Goal: Navigation & Orientation: Find specific page/section

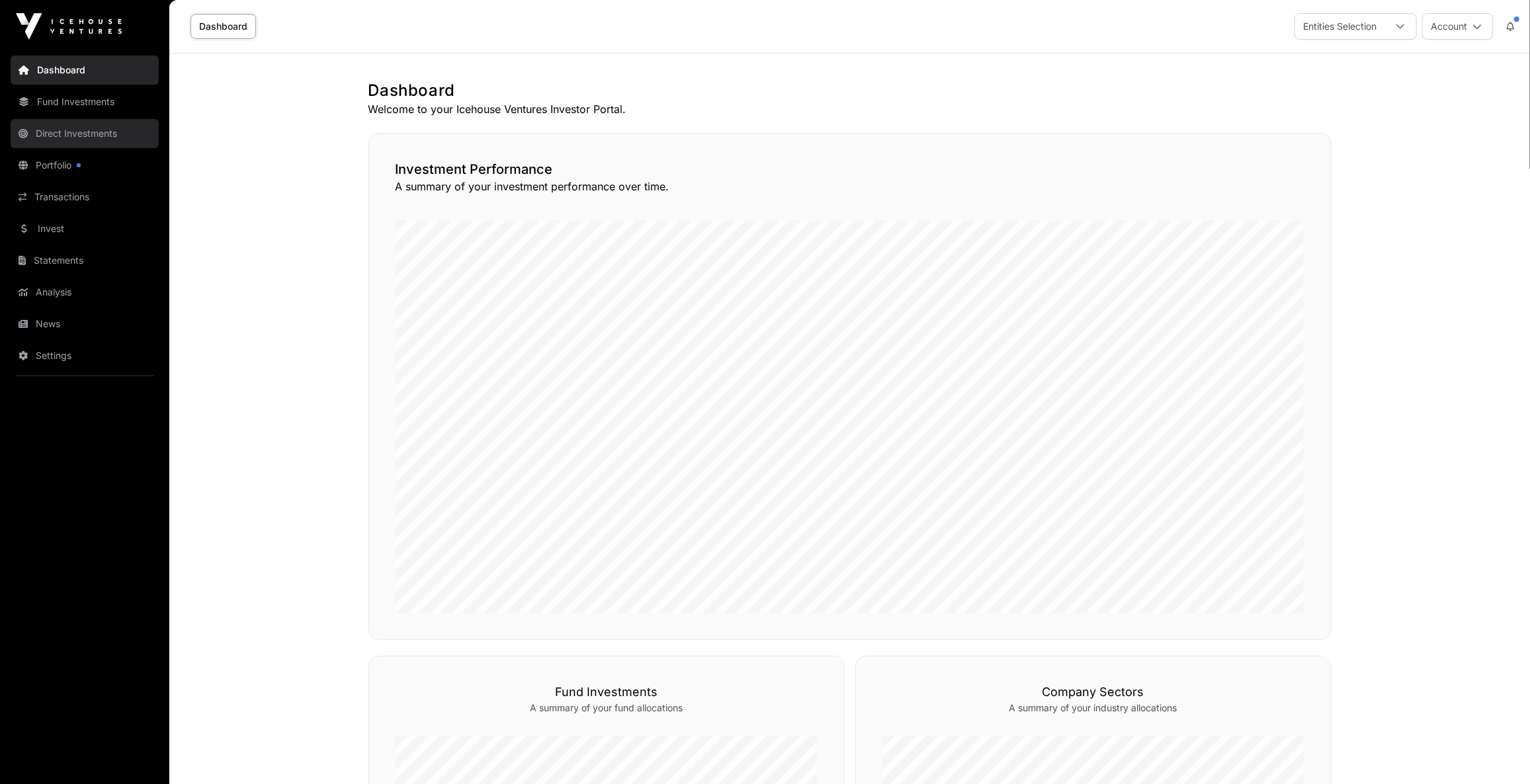
click at [79, 128] on link "Direct Investments" at bounding box center [84, 133] width 148 height 29
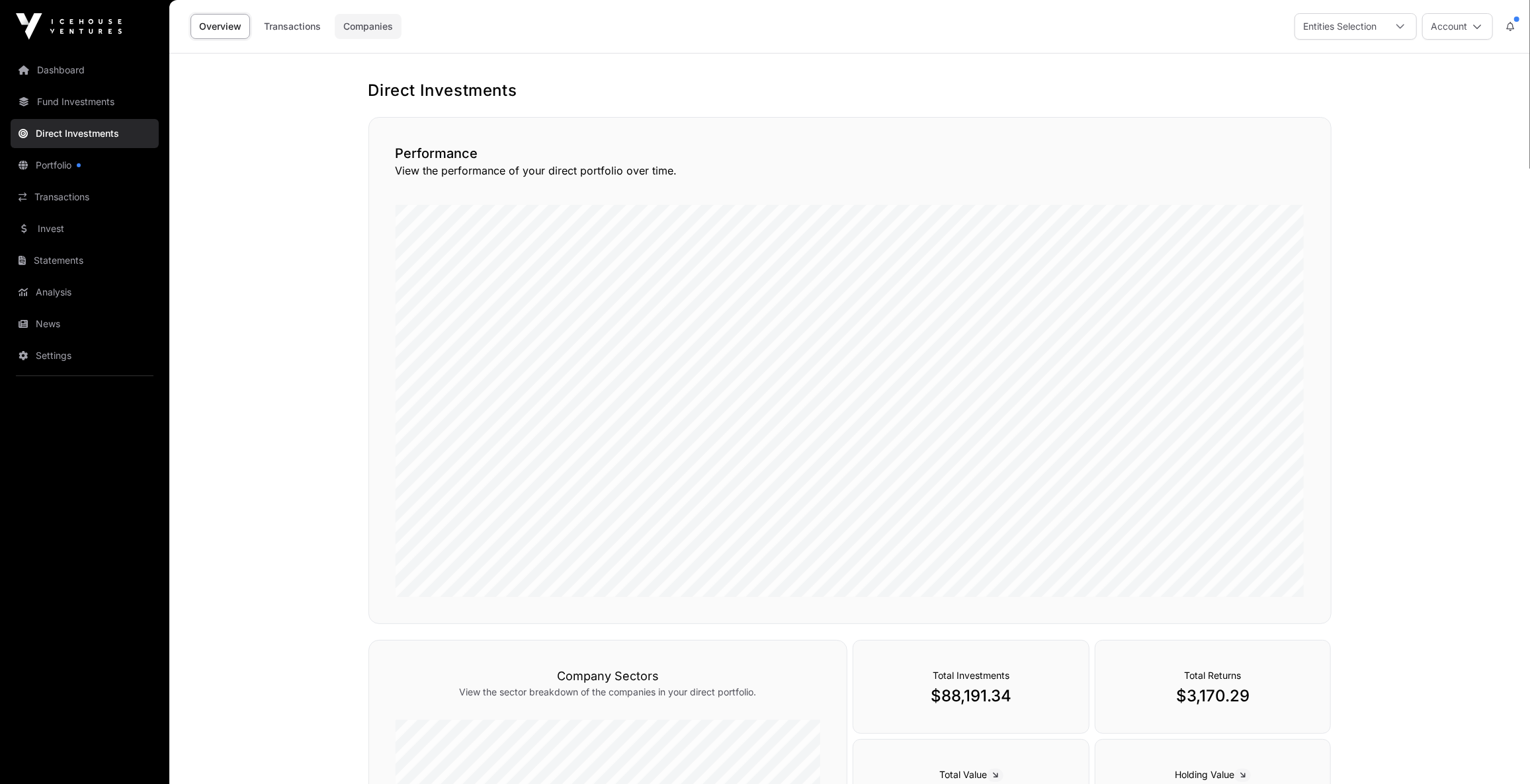
click at [356, 24] on link "Companies" at bounding box center [368, 27] width 67 height 25
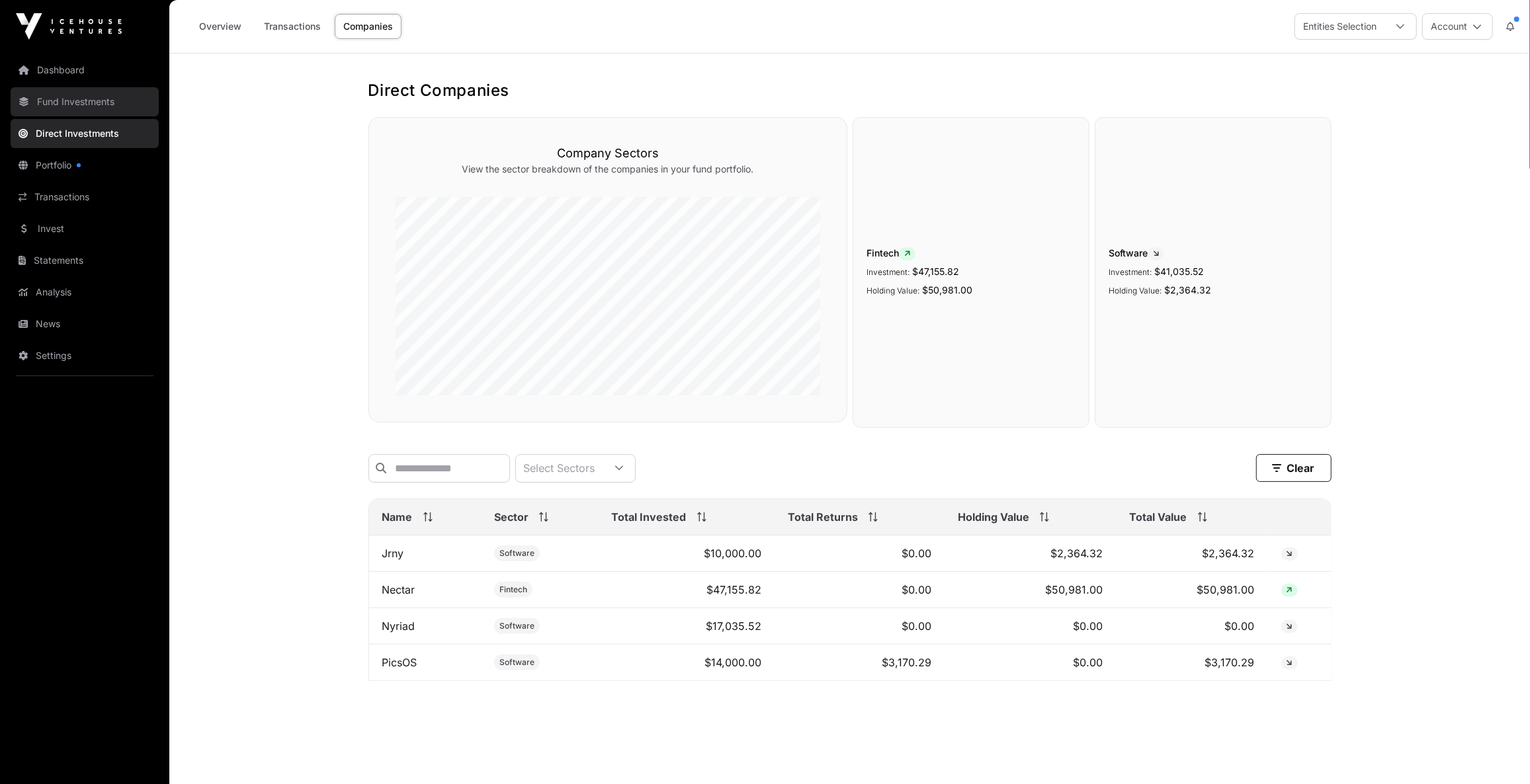
click at [90, 105] on link "Fund Investments" at bounding box center [84, 101] width 148 height 29
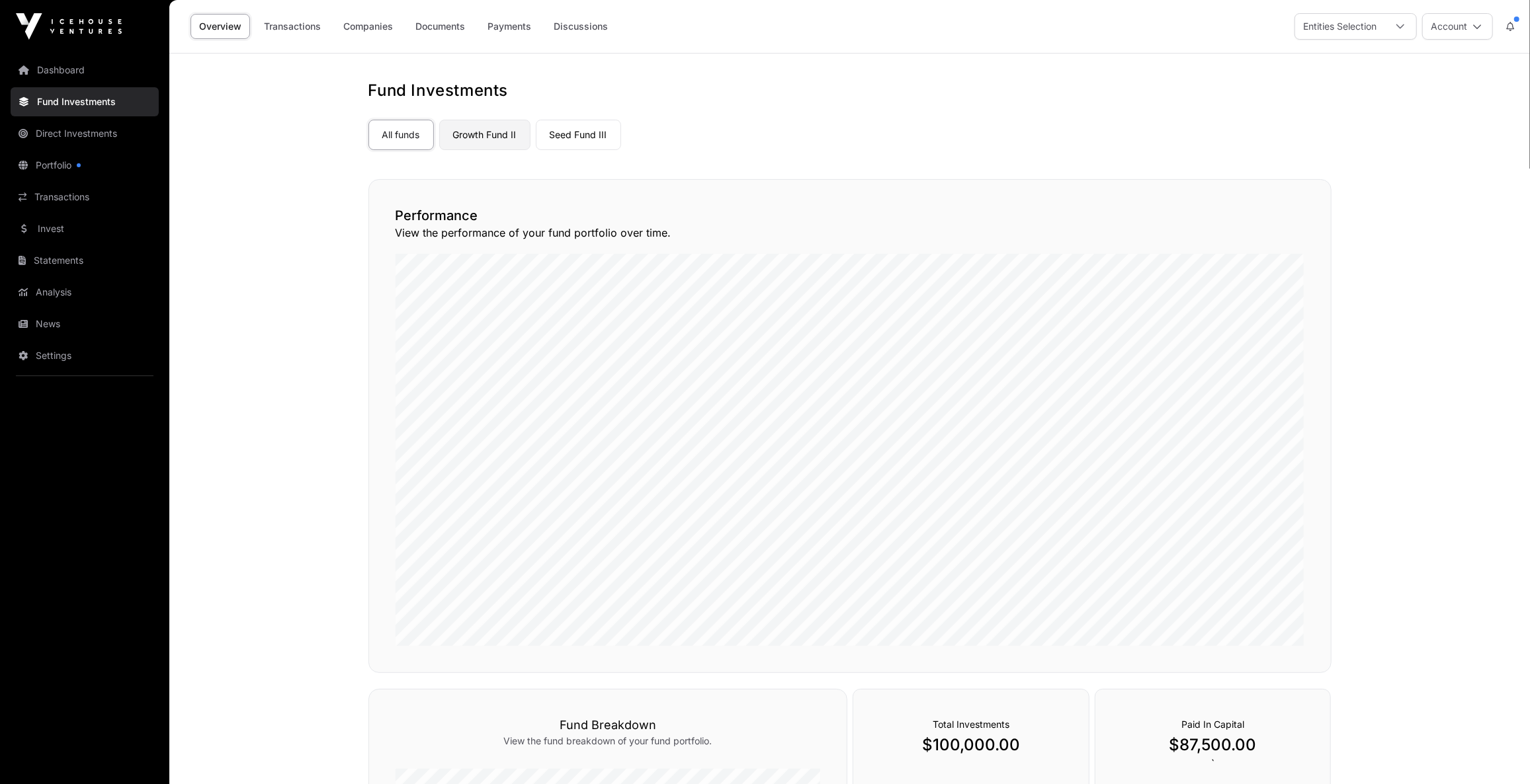
click at [479, 135] on link "Growth Fund II" at bounding box center [485, 135] width 91 height 30
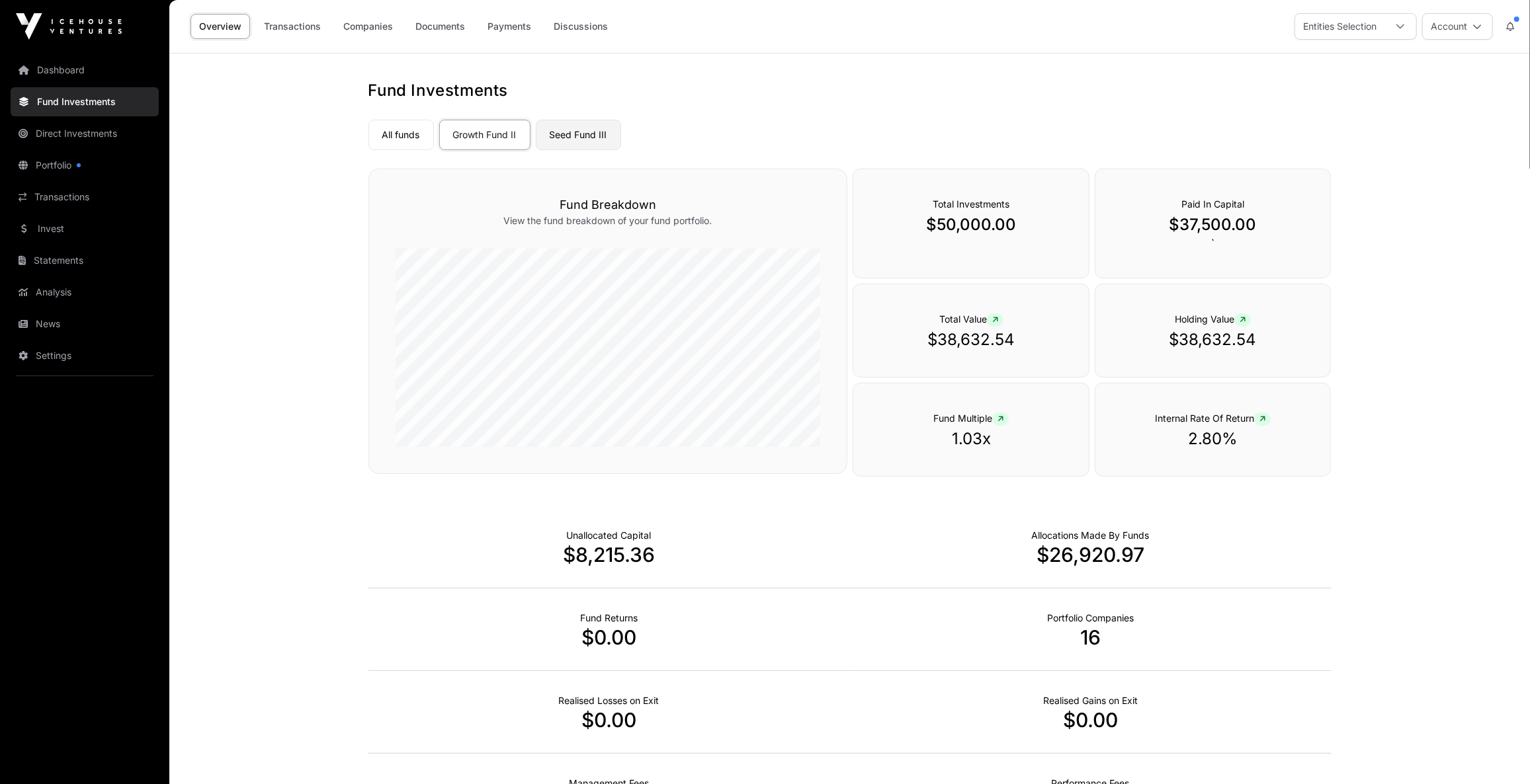
click at [586, 133] on link "Seed Fund III" at bounding box center [579, 135] width 86 height 30
